Goal: Transaction & Acquisition: Purchase product/service

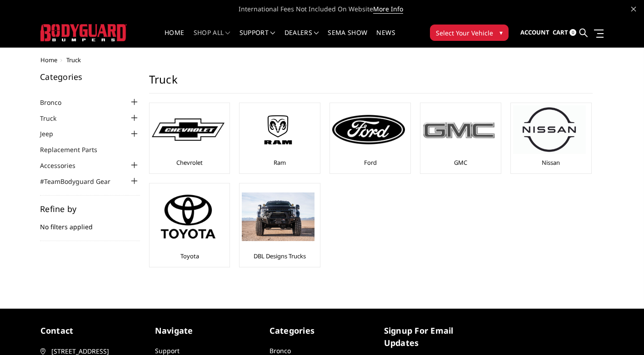
click at [442, 127] on img at bounding box center [458, 129] width 73 height 20
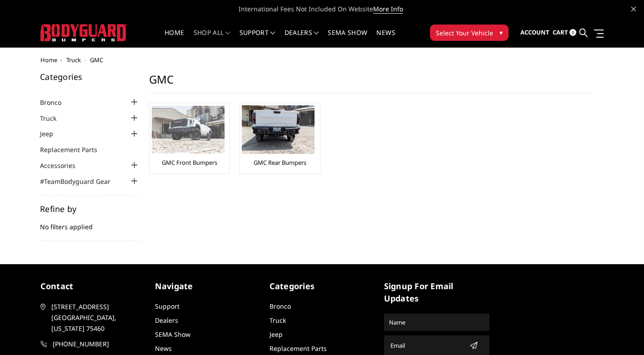
click at [197, 146] on img at bounding box center [188, 130] width 73 height 48
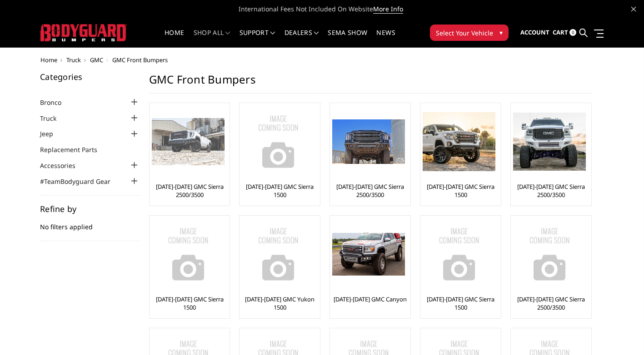
click at [184, 159] on img at bounding box center [188, 142] width 73 height 48
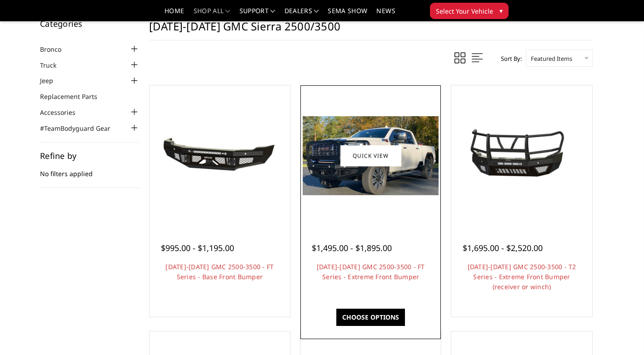
scroll to position [45, 0]
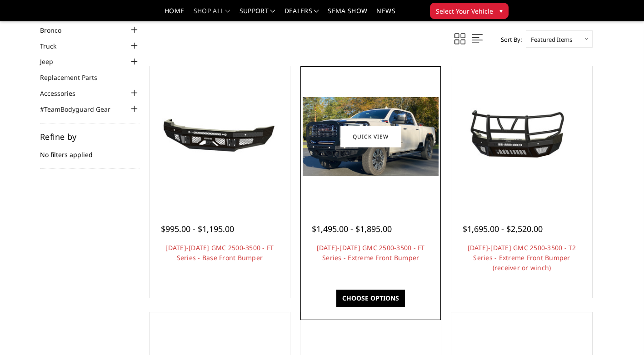
click at [372, 151] on img at bounding box center [371, 136] width 136 height 79
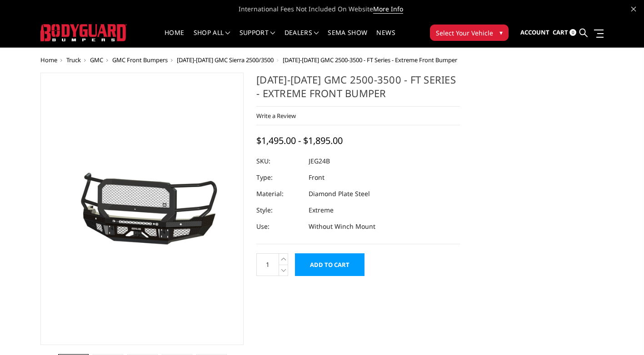
click at [375, 140] on div "[DATE]-[DATE] GMC 2500-3500 - FT Series - Extreme Front Bumper Write a Review W…" at bounding box center [357, 159] width 203 height 172
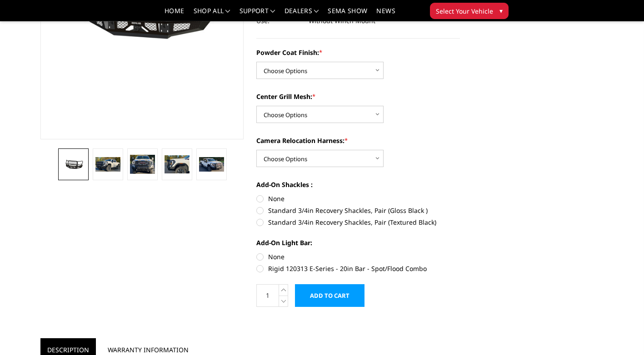
scroll to position [182, 0]
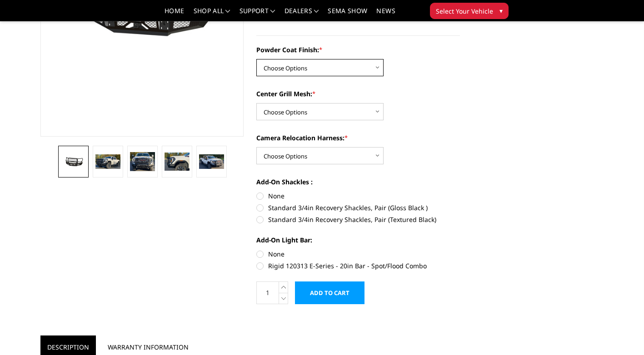
click at [352, 64] on select "Choose Options Bare Metal Gloss Black Powder Coat Textured Black Powder Coat" at bounding box center [319, 67] width 127 height 17
select select "3286"
click at [256, 59] on select "Choose Options Bare Metal Gloss Black Powder Coat Textured Black Powder Coat" at bounding box center [319, 67] width 127 height 17
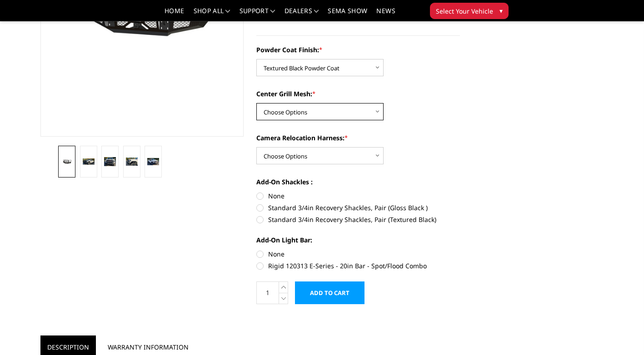
click at [315, 114] on select "Choose Options WITH Expanded Metal in Center Grill WITHOUT Expanded Metal in Ce…" at bounding box center [319, 111] width 127 height 17
select select "3288"
click at [256, 103] on select "Choose Options WITH Expanded Metal in Center Grill WITHOUT Expanded Metal in Ce…" at bounding box center [319, 111] width 127 height 17
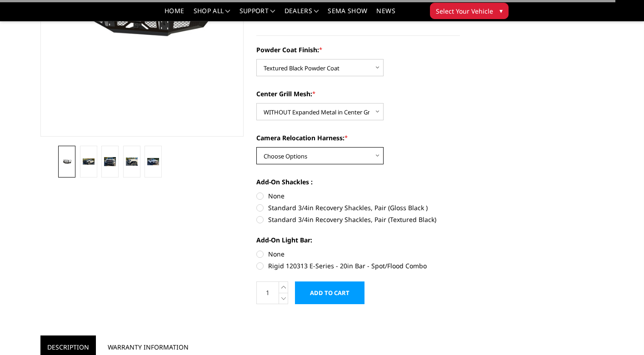
click at [307, 155] on select "Choose Options WITH Camera Relocation Harness WITHOUT Camera Relocation Harness" at bounding box center [319, 155] width 127 height 17
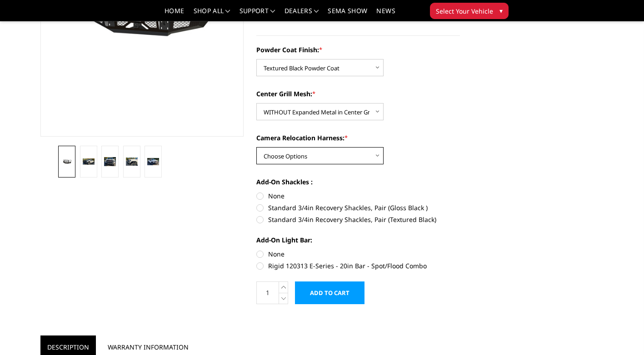
select select "3289"
click at [256, 147] on select "Choose Options WITH Camera Relocation Harness WITHOUT Camera Relocation Harness" at bounding box center [319, 155] width 127 height 17
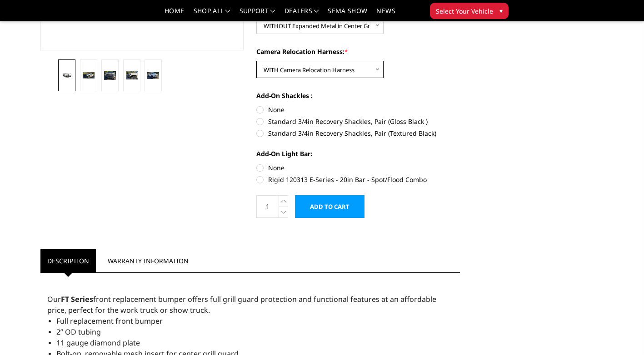
scroll to position [273, 0]
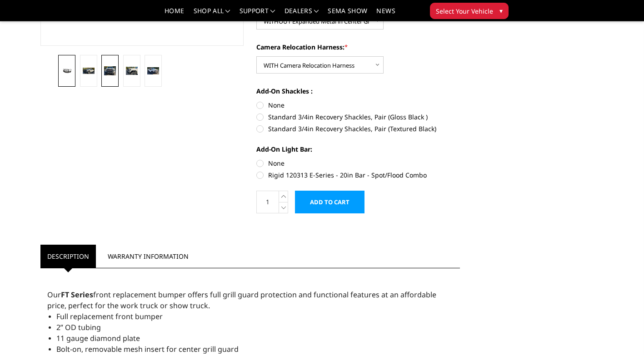
click at [110, 67] on img at bounding box center [110, 70] width 12 height 9
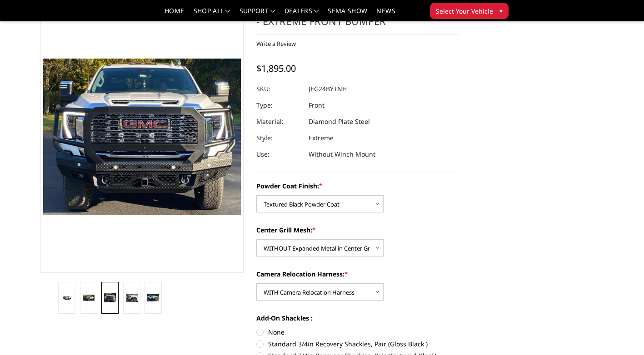
scroll to position [0, 0]
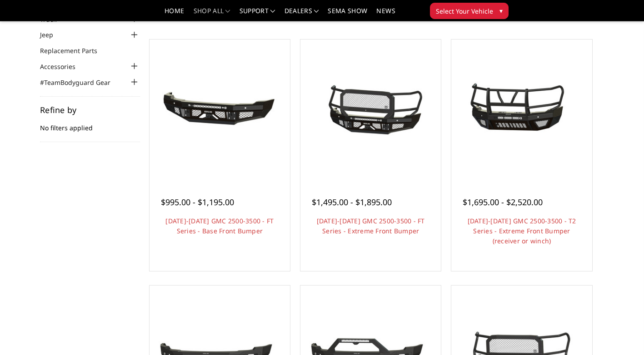
scroll to position [45, 0]
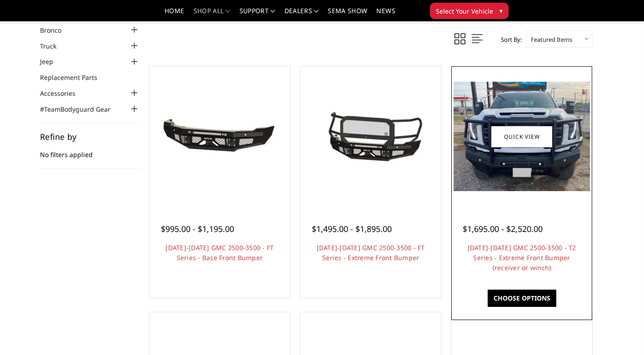
click at [503, 155] on img at bounding box center [521, 136] width 136 height 109
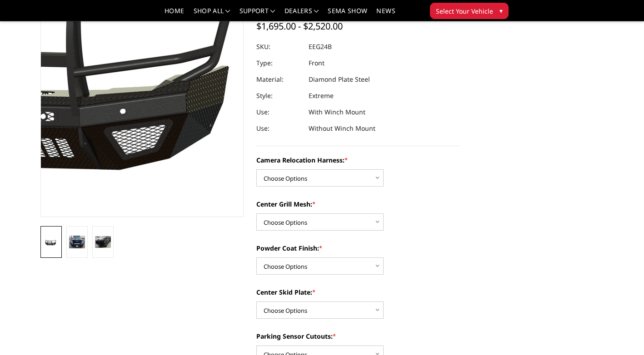
scroll to position [182, 0]
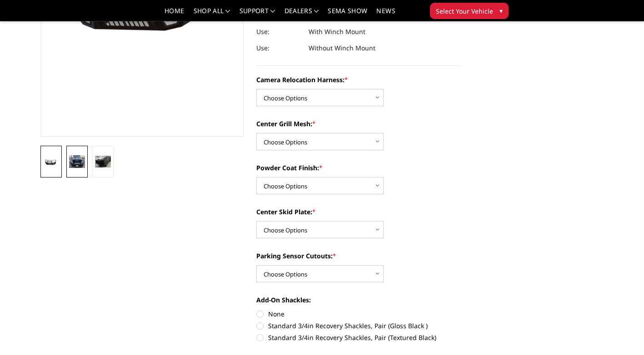
click at [77, 159] on img at bounding box center [77, 161] width 16 height 13
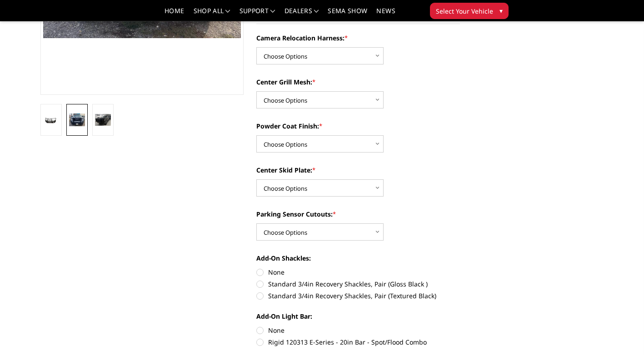
scroll to position [198, 0]
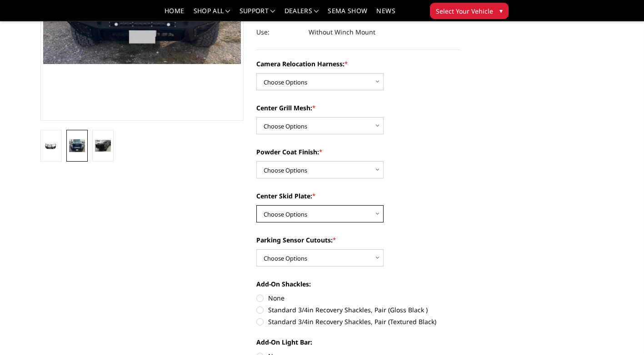
click at [373, 212] on select "Choose Options Winch Mount Skid Plate Standard Skid Plate (included) 2" Receive…" at bounding box center [319, 213] width 127 height 17
select select "3734"
click at [256, 205] on select "Choose Options Winch Mount Skid Plate Standard Skid Plate (included) 2" Receive…" at bounding box center [319, 213] width 127 height 17
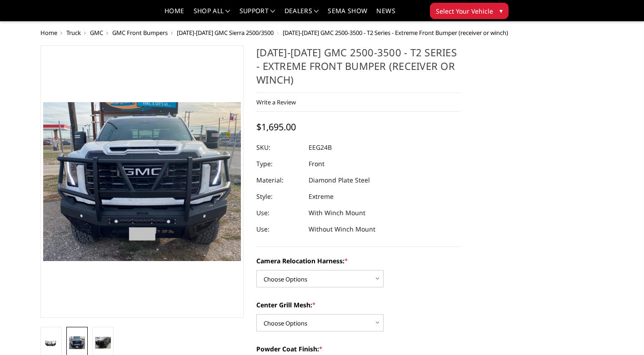
scroll to position [0, 0]
